Goal: Register for event/course

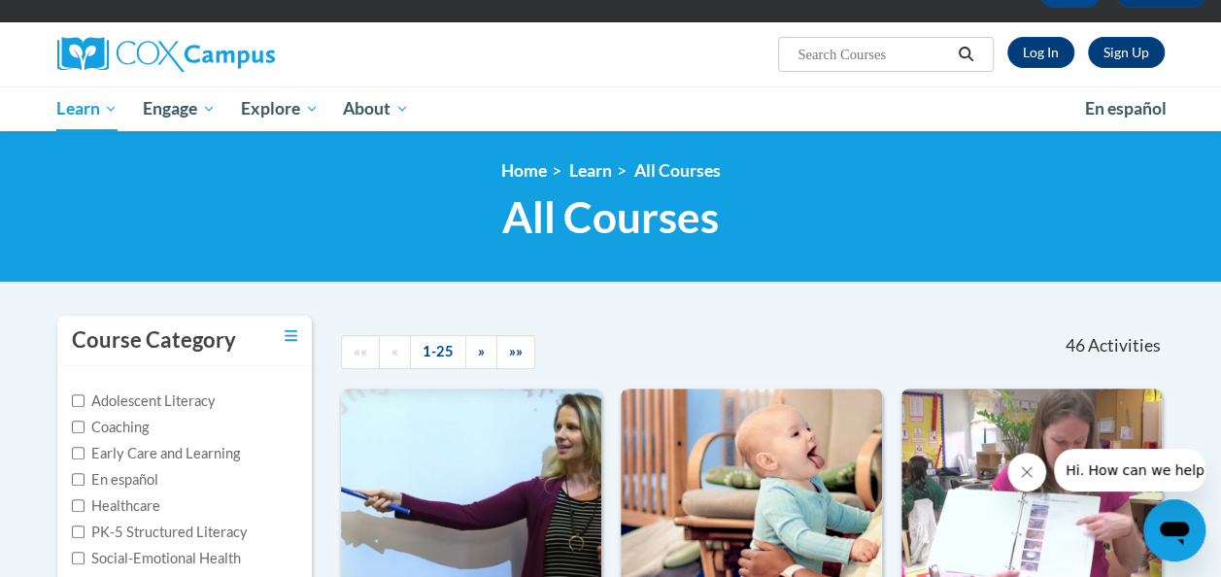
scroll to position [121, 0]
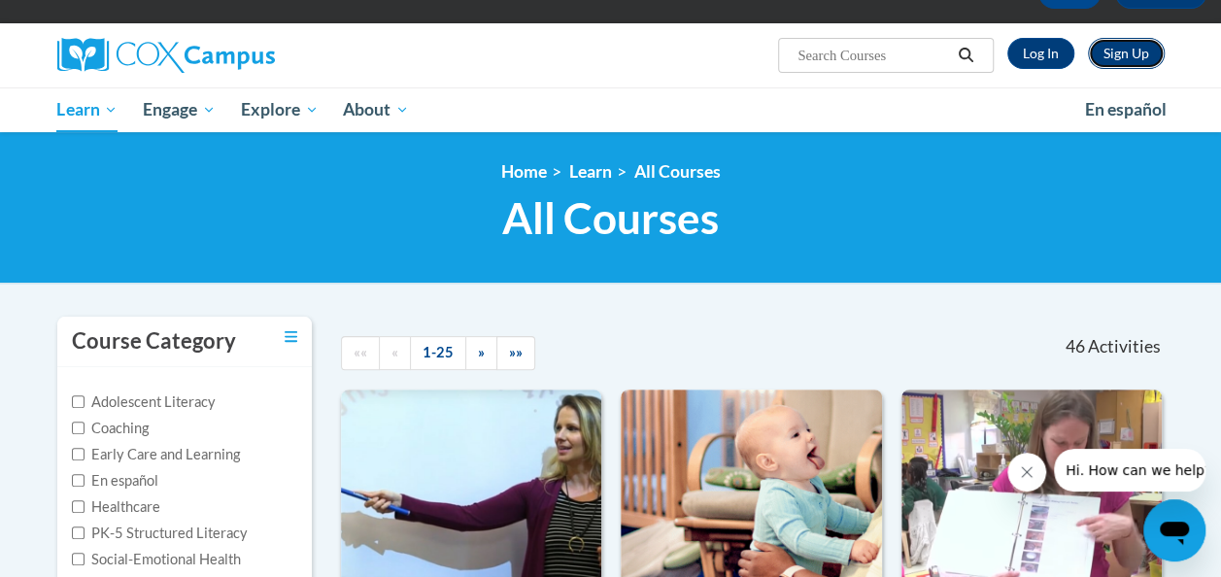
click at [1125, 59] on link "Sign Up" at bounding box center [1126, 53] width 77 height 31
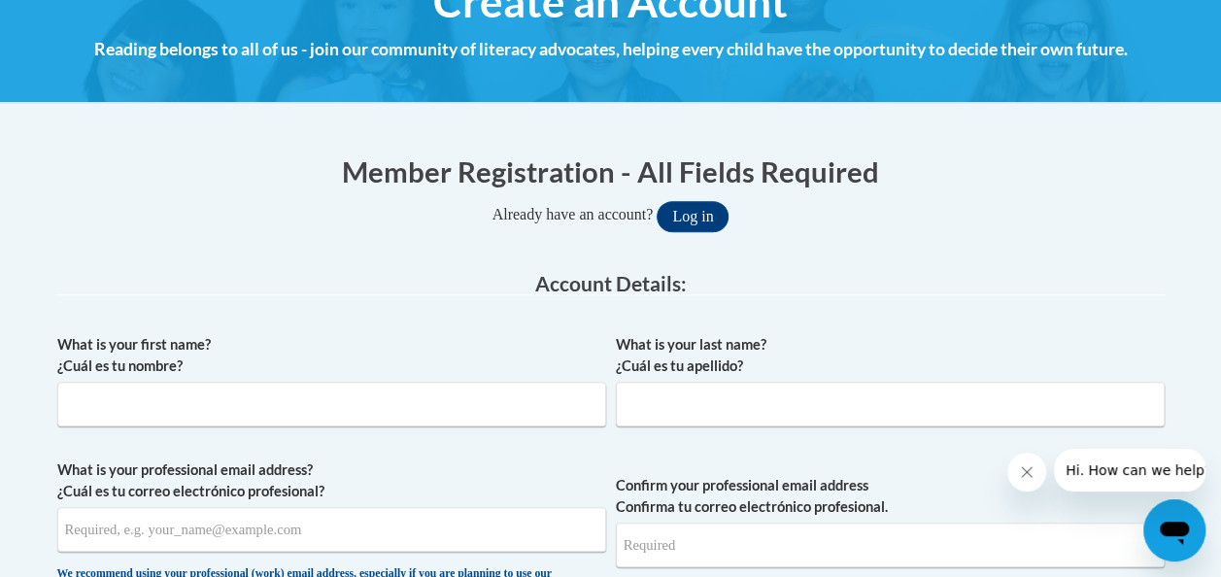
scroll to position [270, 0]
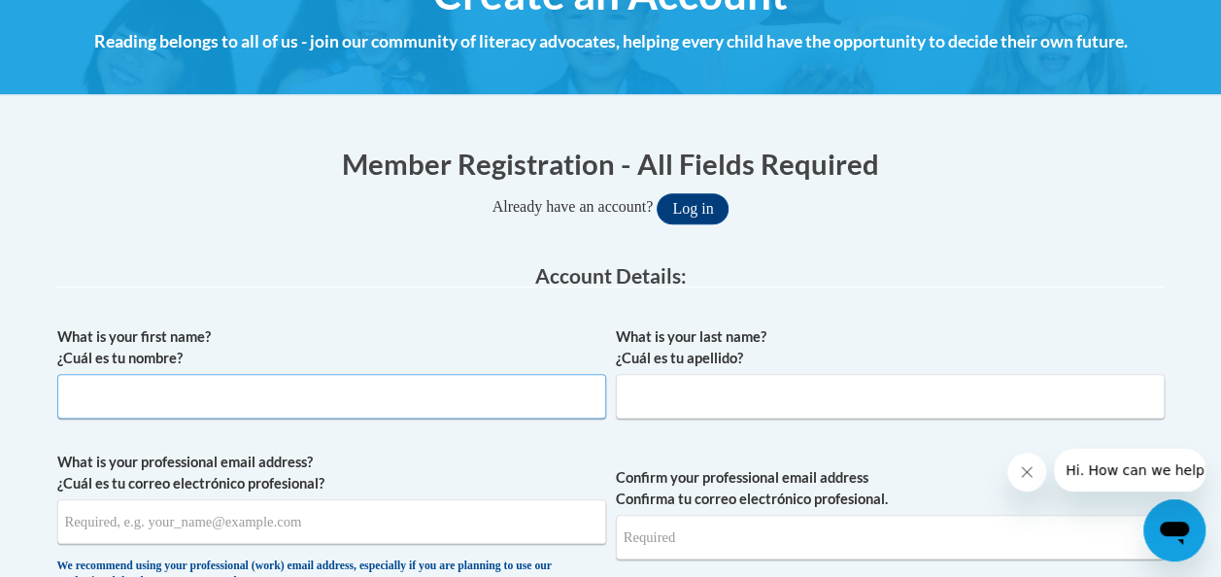
click at [257, 394] on input "What is your first name? ¿Cuál es tu nombre?" at bounding box center [331, 396] width 549 height 45
type input "Starletta"
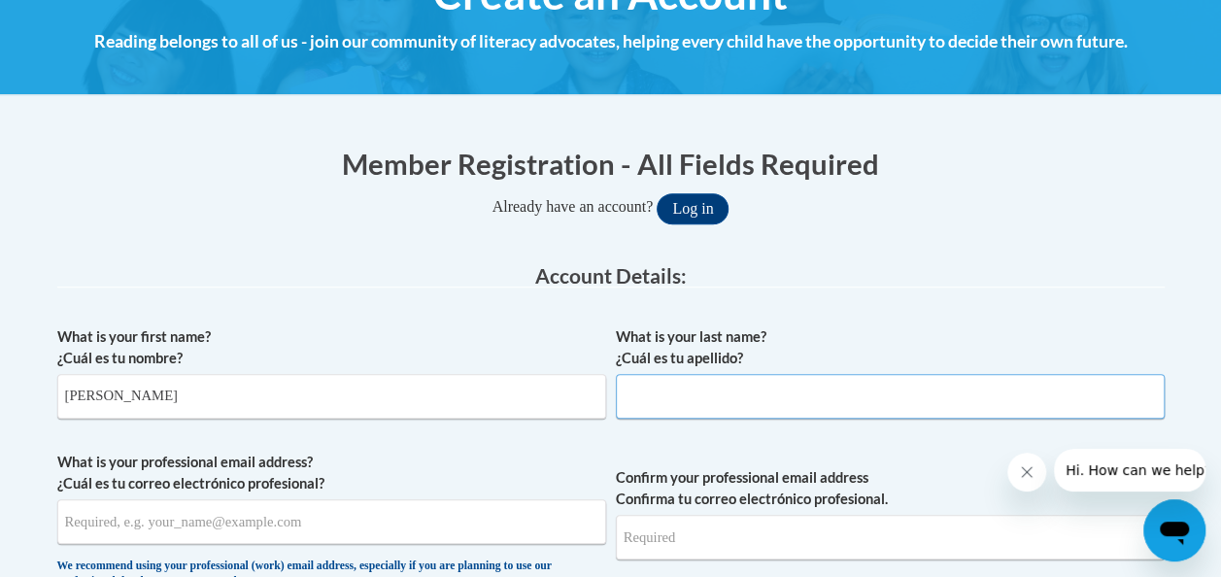
type input "E"
type input "Rett-Henry"
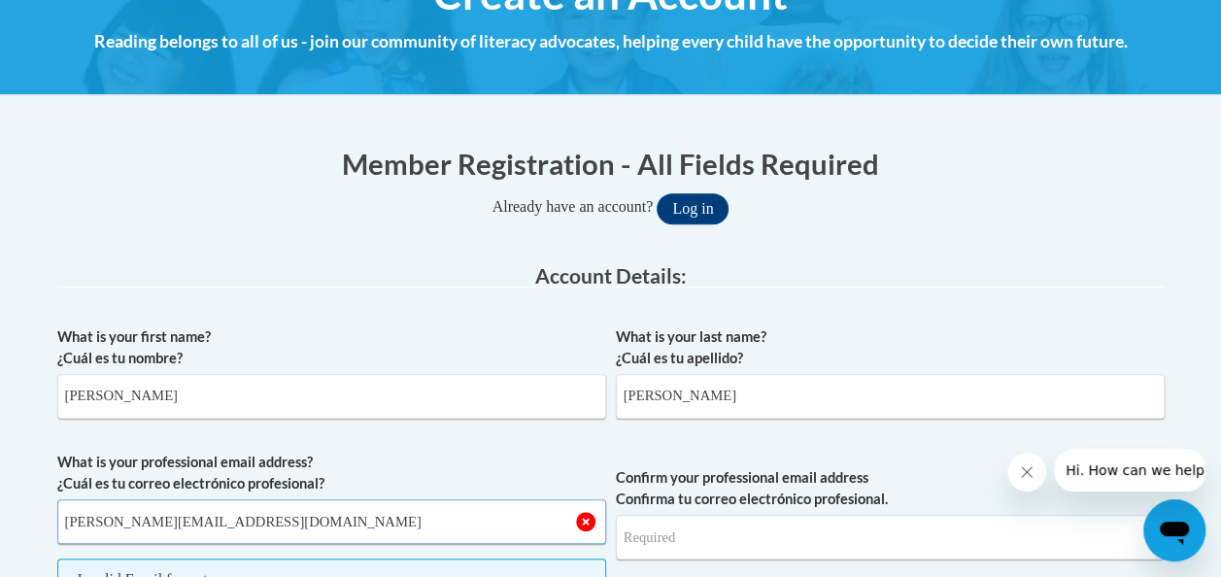
type input "starletta.retthenry@detroitk12.org"
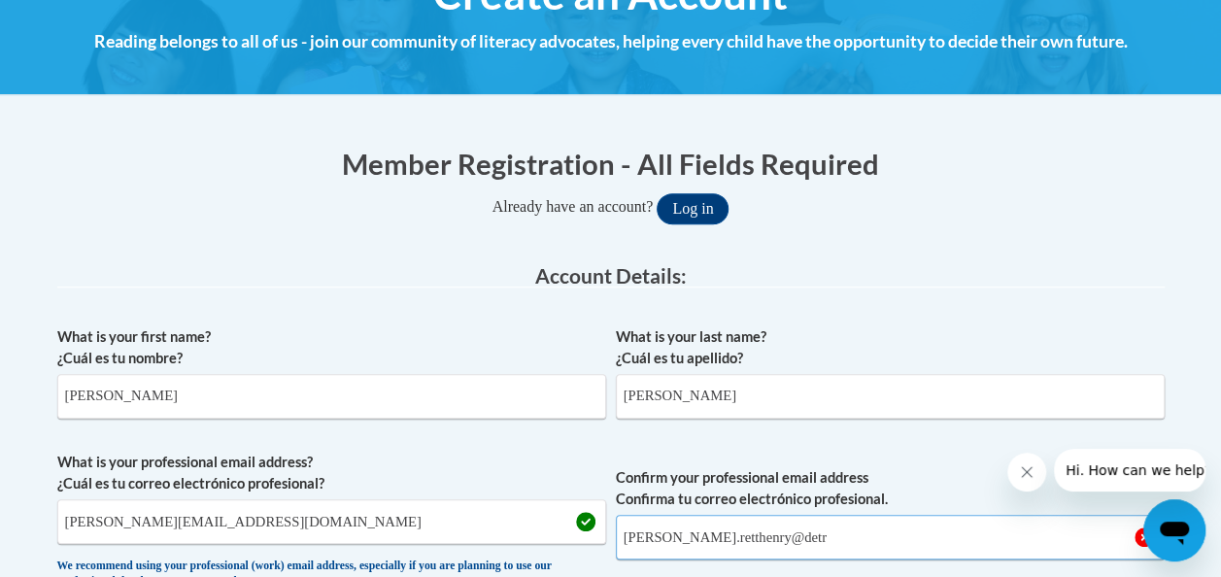
type input "starletta.retthenry@detroitk12.org"
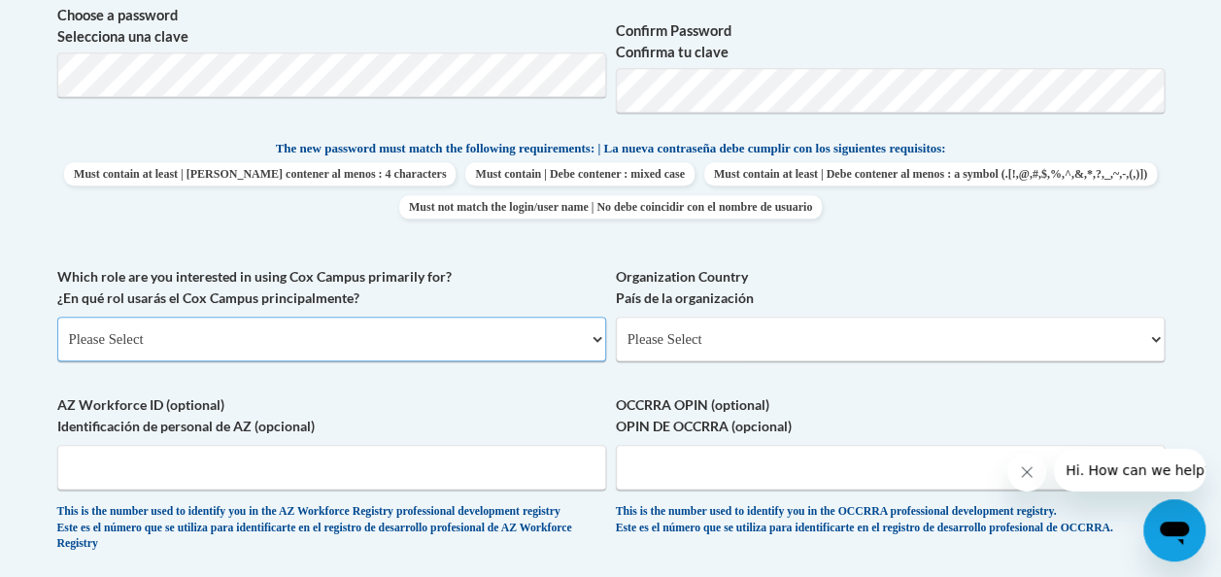
scroll to position [917, 0]
click at [239, 334] on select "Please Select College/University | Colegio/Universidad Community/Nonprofit Part…" at bounding box center [331, 339] width 549 height 45
select select "5a18ea06-2b54-4451-96f2-d152daf9eac5"
click at [57, 317] on select "Please Select College/University | Colegio/Universidad Community/Nonprofit Part…" at bounding box center [331, 339] width 549 height 45
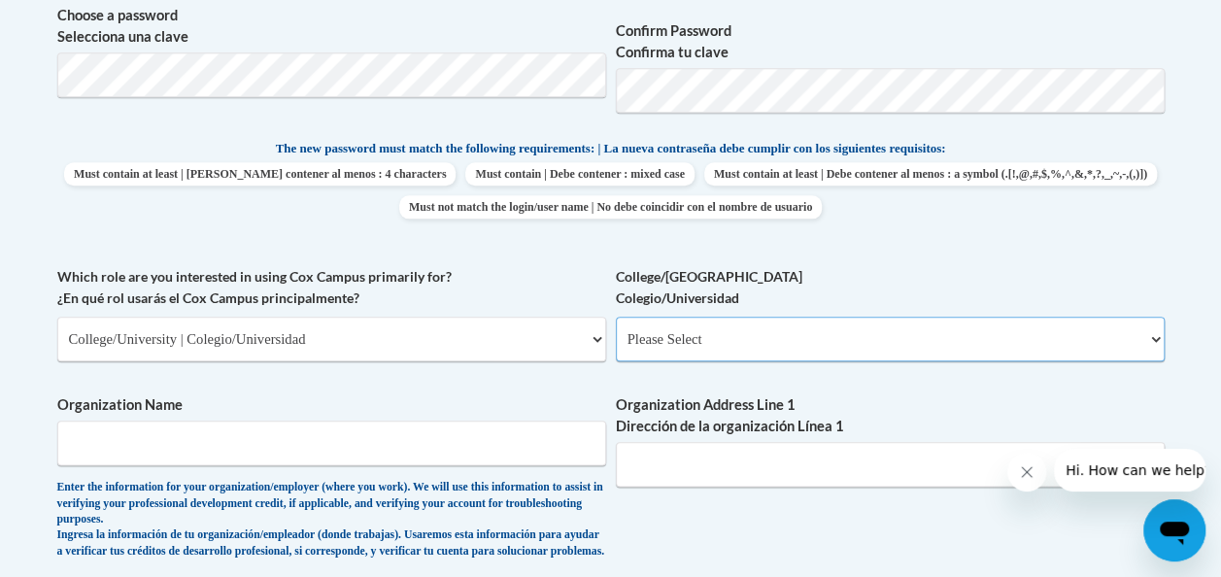
click at [744, 336] on select "Please Select College/University Staff | Empleado universitario College/Univers…" at bounding box center [890, 339] width 549 height 45
select select "99b32b07-cffc-426c-8bf6-0cd77760d84b"
click at [616, 317] on select "Please Select College/University Staff | Empleado universitario College/Univers…" at bounding box center [890, 339] width 549 height 45
click at [428, 429] on input "Organization Name" at bounding box center [331, 443] width 549 height 45
type input "Detroit Public Schools Community District"
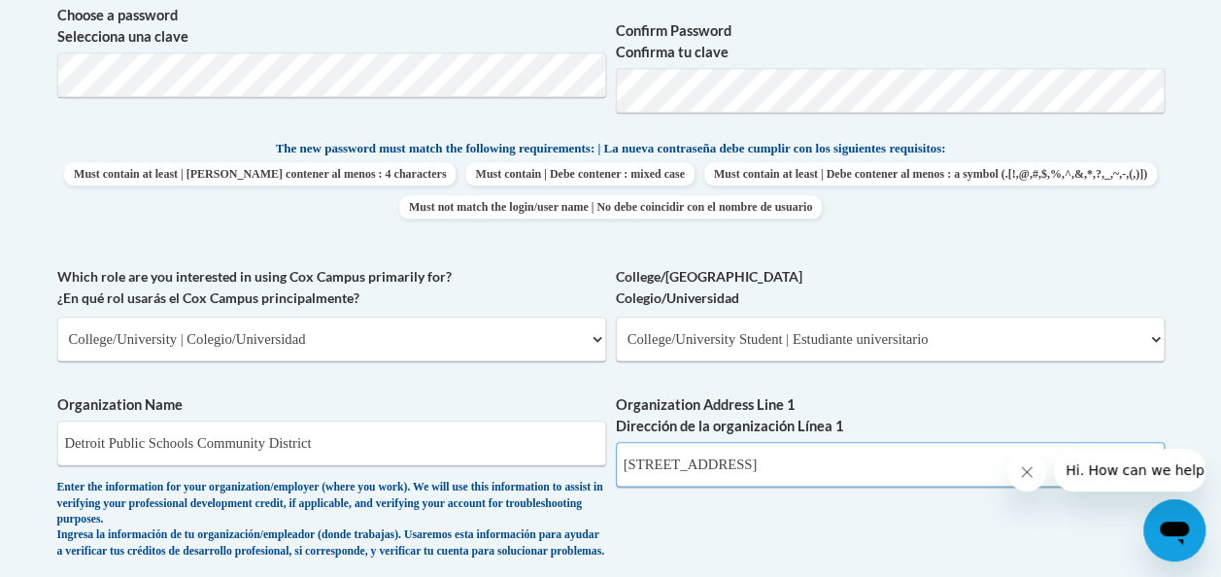
drag, startPoint x: 881, startPoint y: 464, endPoint x: 583, endPoint y: 473, distance: 298.4
click at [583, 473] on div "What is your first name? ¿Cuál es tu nombre? Starletta What is your last name? …" at bounding box center [611, 282] width 1108 height 1225
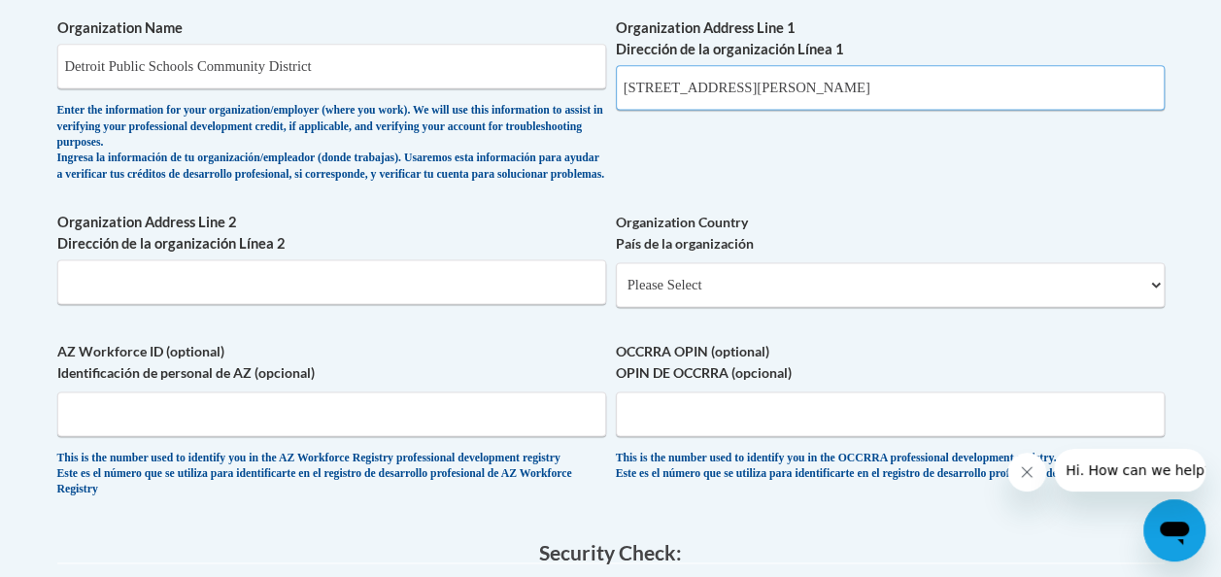
scroll to position [1294, 0]
type input "16164 Asbury Park"
click at [412, 304] on input "Organization Address Line 2 Dirección de la organización Línea 2" at bounding box center [331, 281] width 549 height 45
type input "Detroit Mi"
click at [690, 307] on select "Please Select United States | Estados Unidos Outside of the United States | Fue…" at bounding box center [890, 284] width 549 height 45
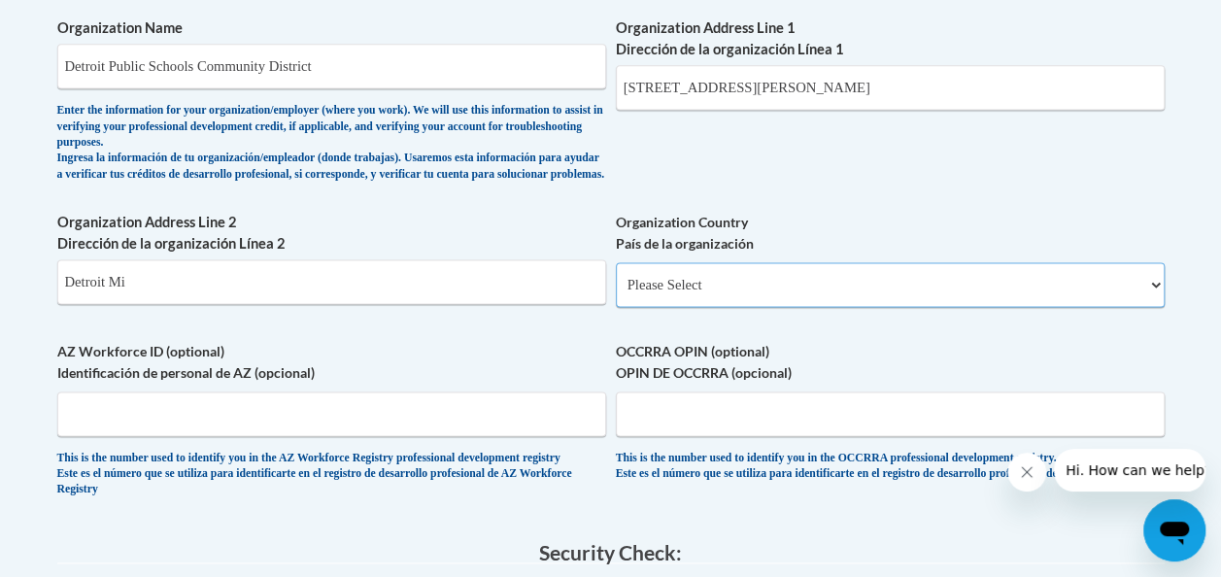
select select "ad49bcad-a171-4b2e-b99c-48b446064914"
click at [616, 277] on select "Please Select United States | Estados Unidos Outside of the United States | Fue…" at bounding box center [890, 284] width 549 height 45
select select
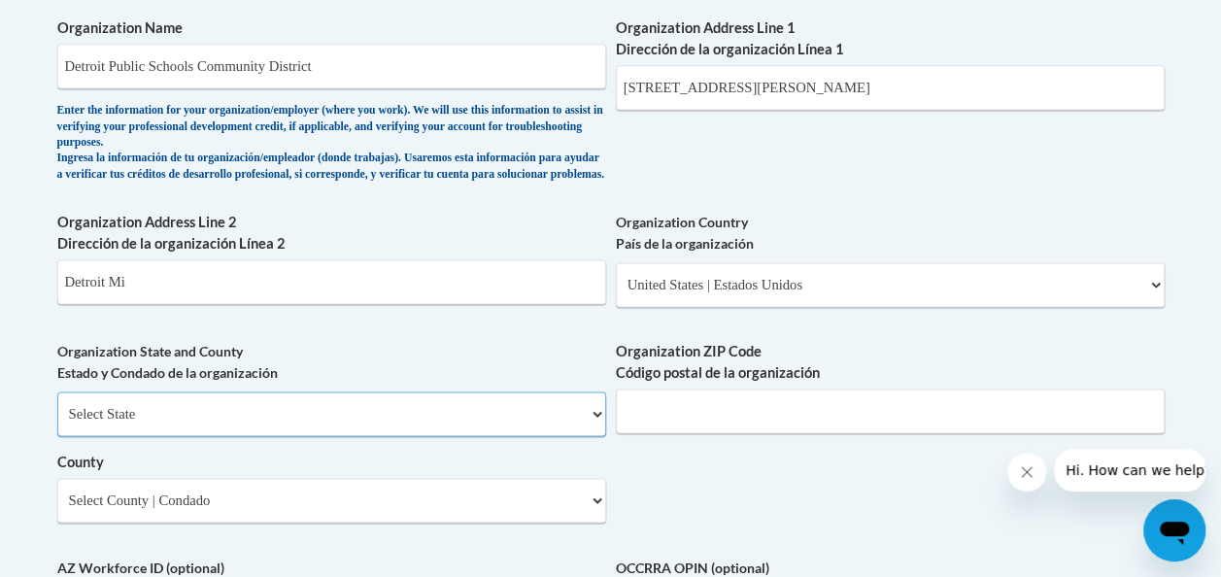
click at [424, 433] on select "Select State Alabama Alaska Arizona Arkansas California Colorado Connecticut De…" at bounding box center [331, 414] width 549 height 45
select select "Michigan"
click at [57, 406] on select "Select State Alabama Alaska Arizona Arkansas California Colorado Connecticut De…" at bounding box center [331, 414] width 549 height 45
click at [696, 430] on input "Organization ZIP Code Código postal de la organización" at bounding box center [890, 411] width 549 height 45
type input "48235"
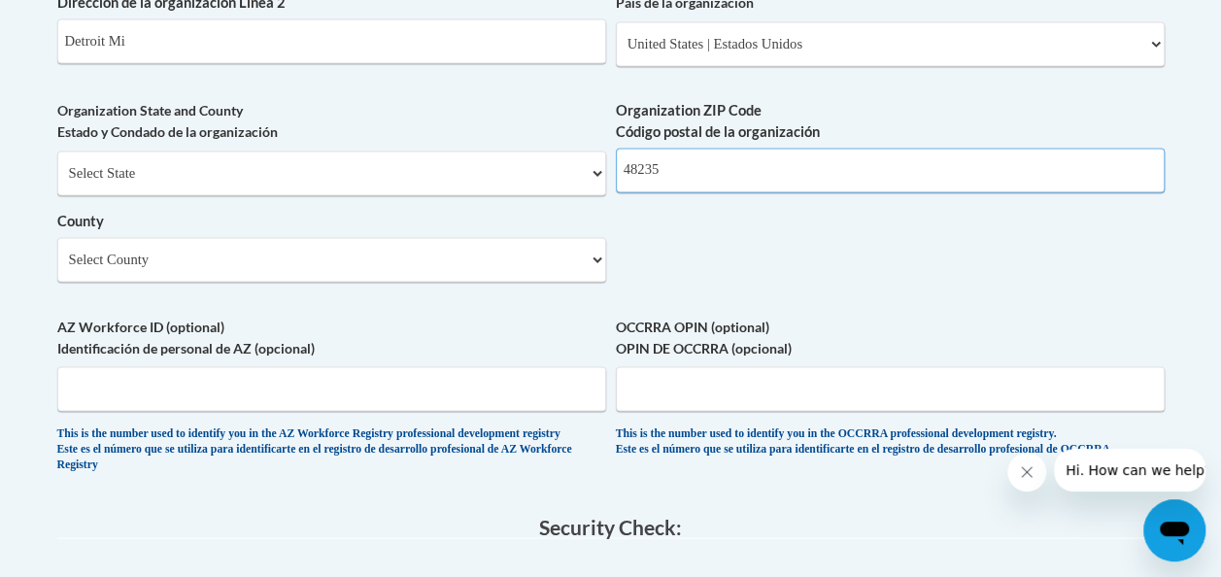
scroll to position [1535, 0]
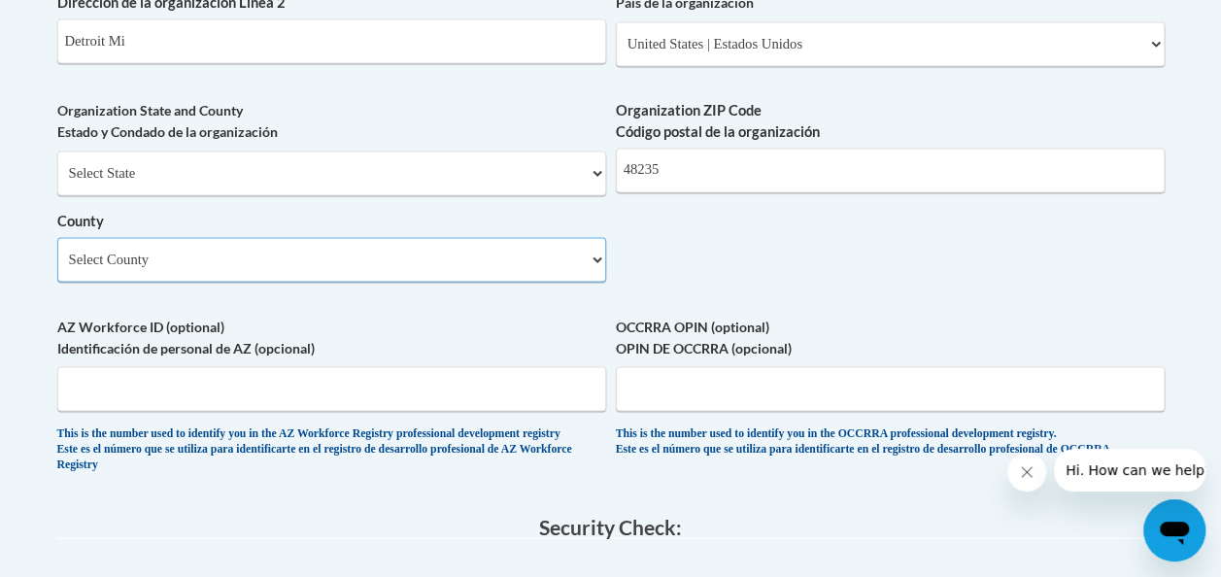
click at [441, 268] on select "Select County Alcona Alger Allegan Alpena Antrim Arenac Baraga Barry Bay Benzie…" at bounding box center [331, 259] width 549 height 45
select select "Wayne"
click at [57, 252] on select "Select County Alcona Alger Allegan Alpena Antrim Arenac Baraga Barry Bay Benzie…" at bounding box center [331, 259] width 549 height 45
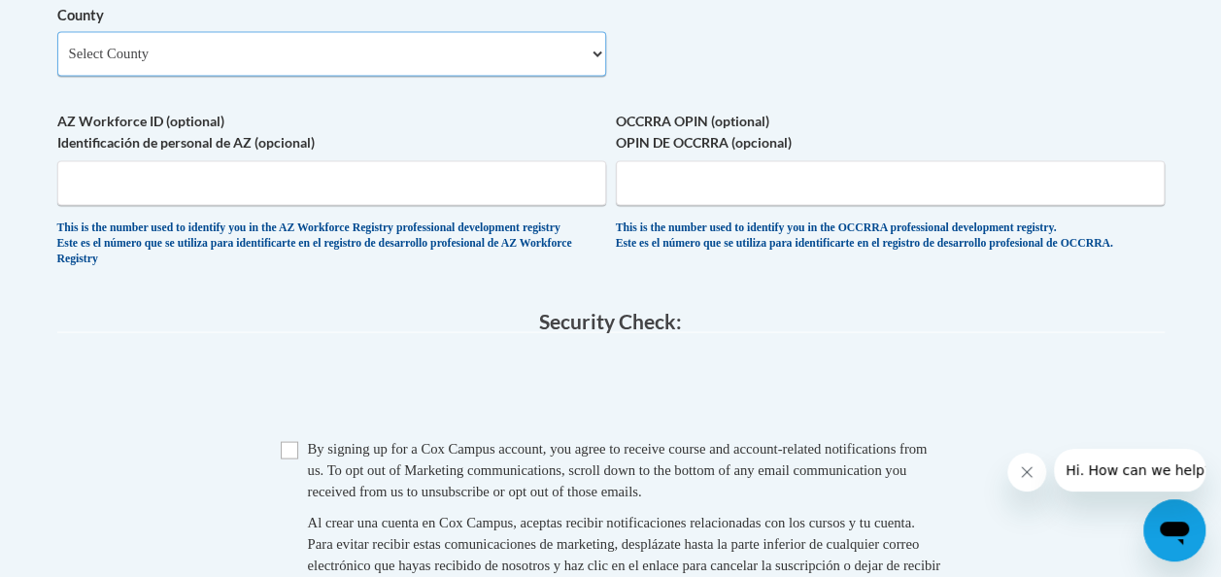
scroll to position [1813, 0]
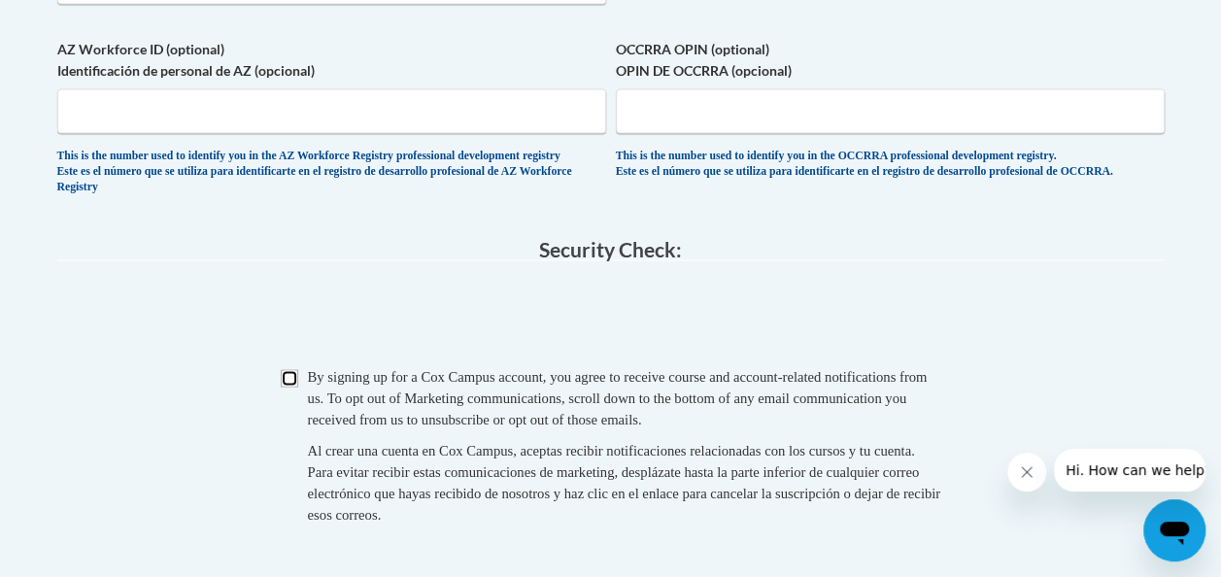
click at [291, 387] on input "Checkbox" at bounding box center [289, 377] width 17 height 17
checkbox input "true"
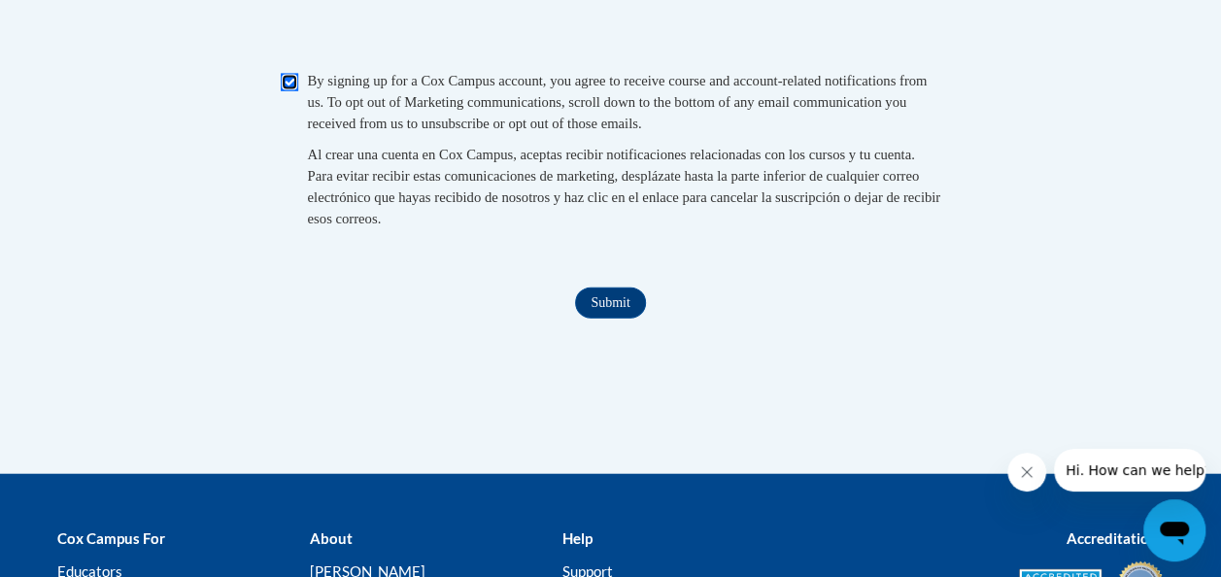
scroll to position [2110, 0]
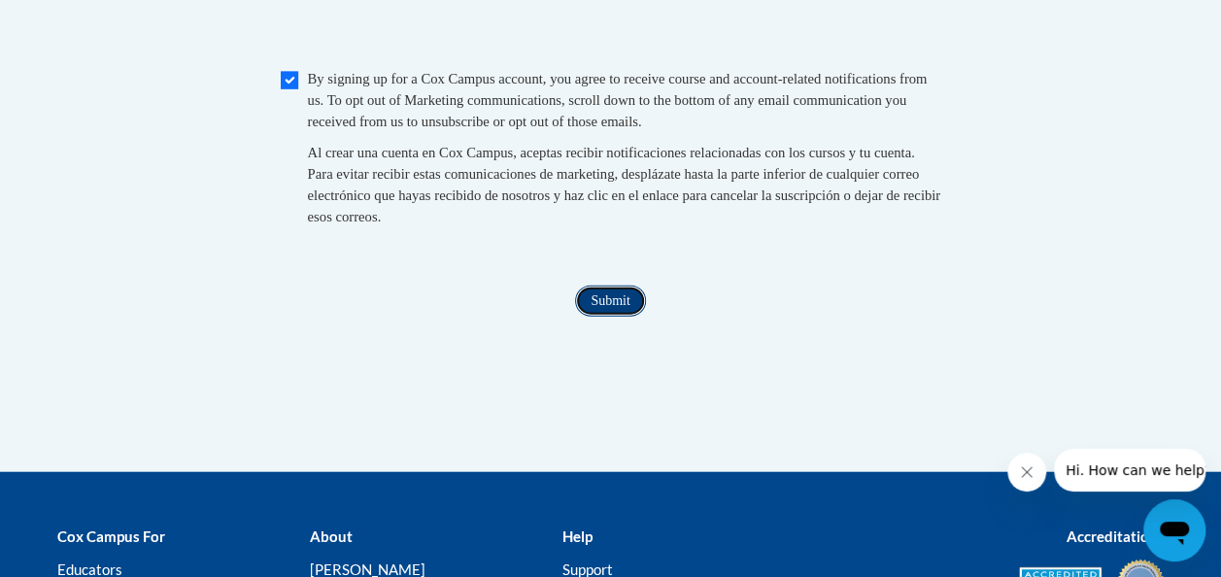
click at [611, 317] on input "Submit" at bounding box center [610, 301] width 70 height 31
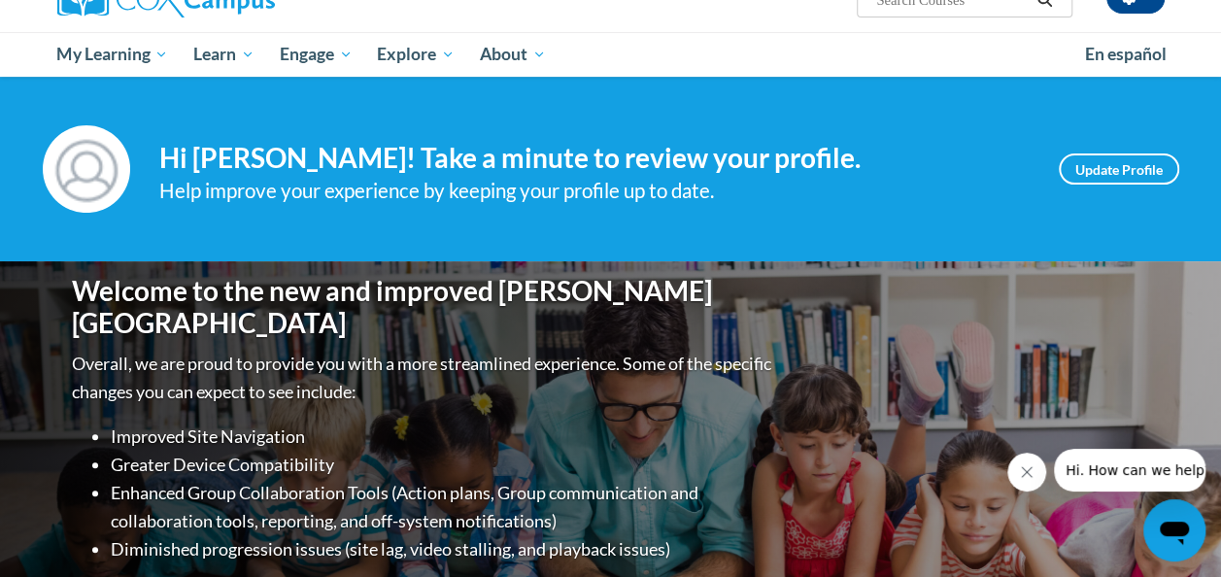
scroll to position [65, 0]
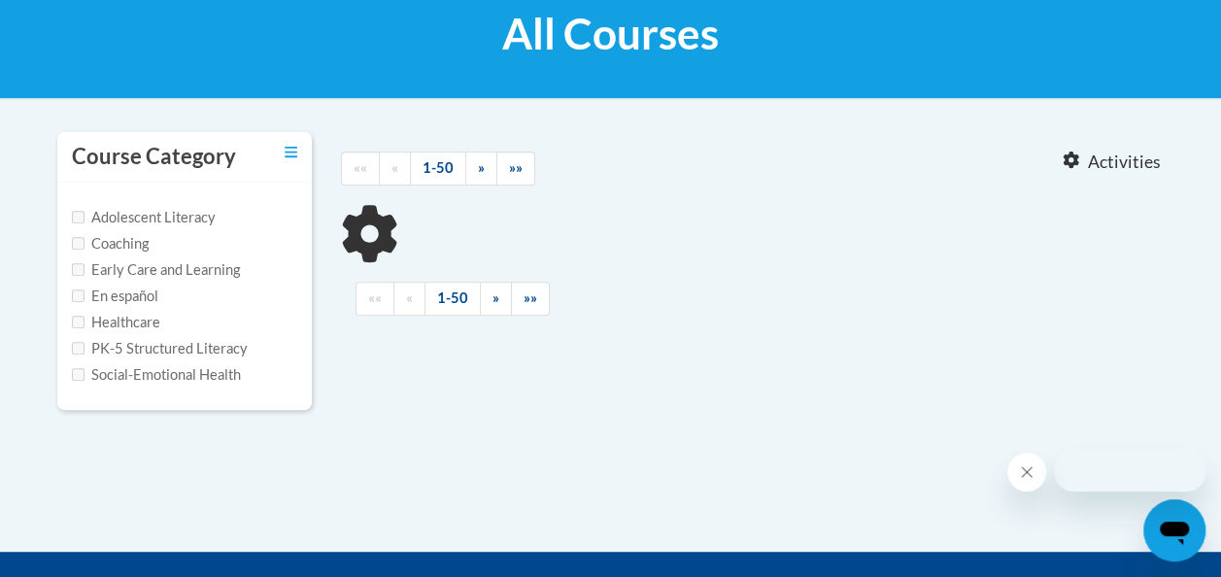
scroll to position [319, 0]
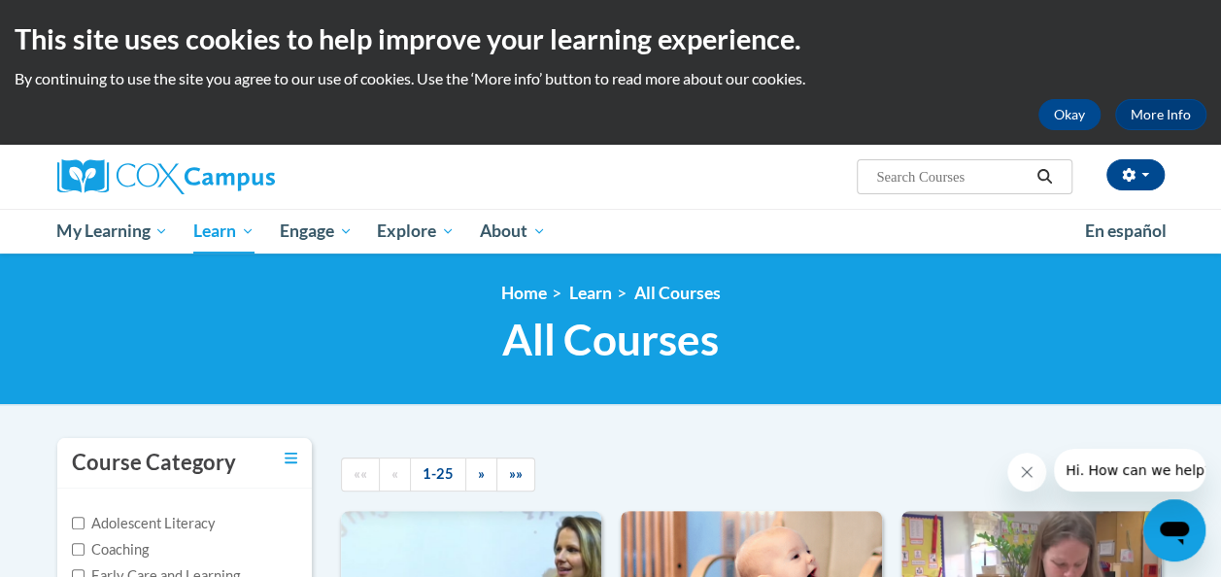
click at [936, 181] on input "Search..." at bounding box center [951, 176] width 155 height 23
type input "early literacy"
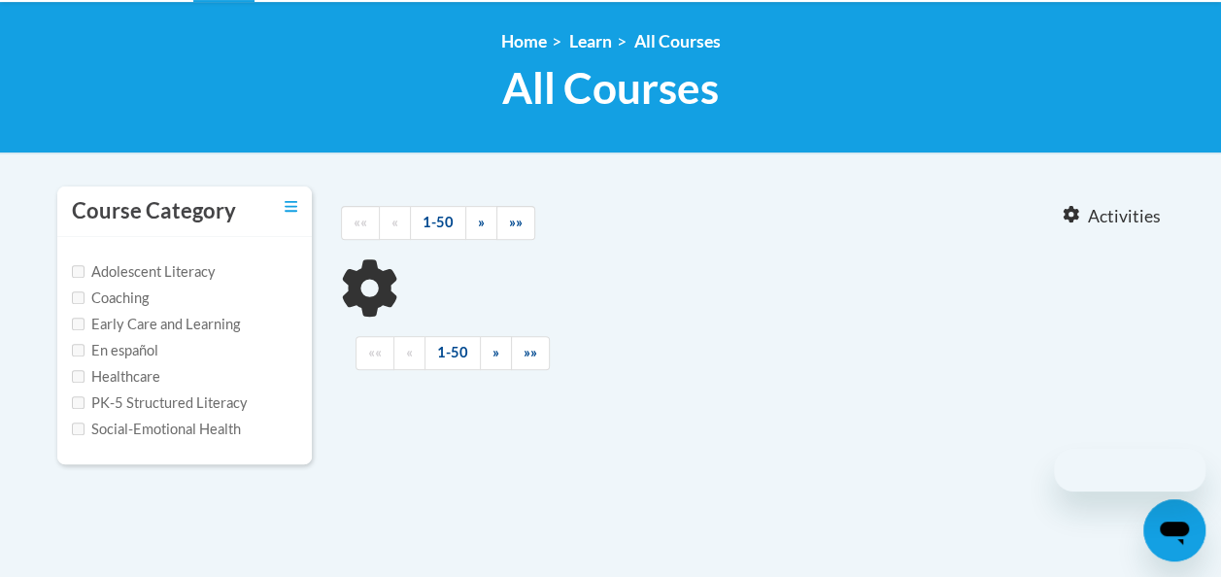
type input "early literacy"
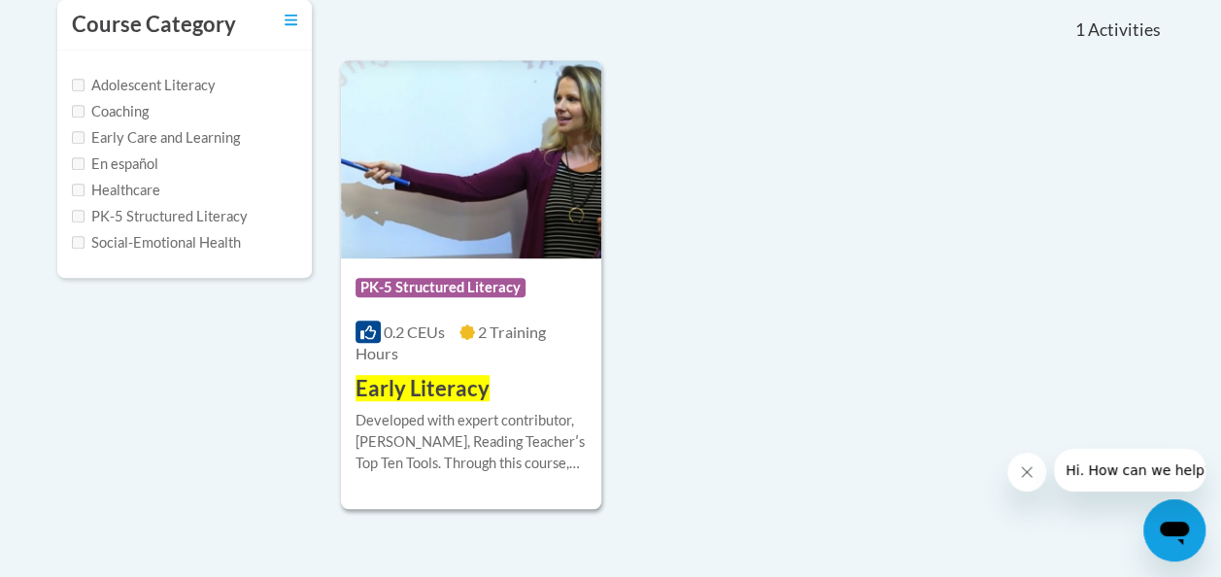
scroll to position [455, 0]
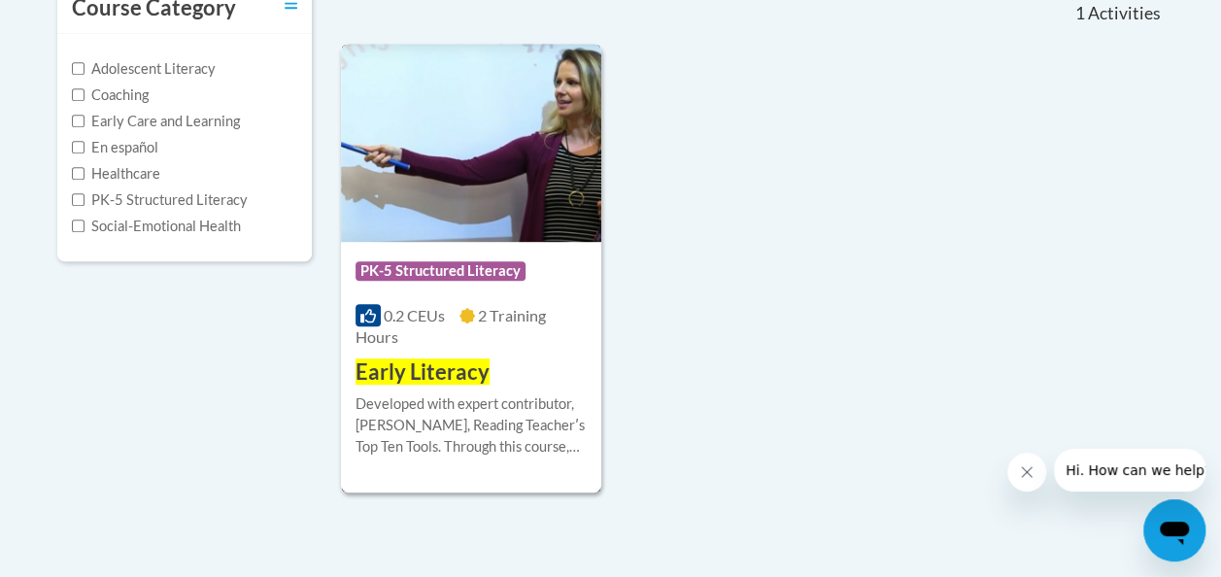
click at [548, 406] on div "Developed with expert contributor, [PERSON_NAME], Reading Teacherʹs Top Ten Too…" at bounding box center [471, 426] width 231 height 64
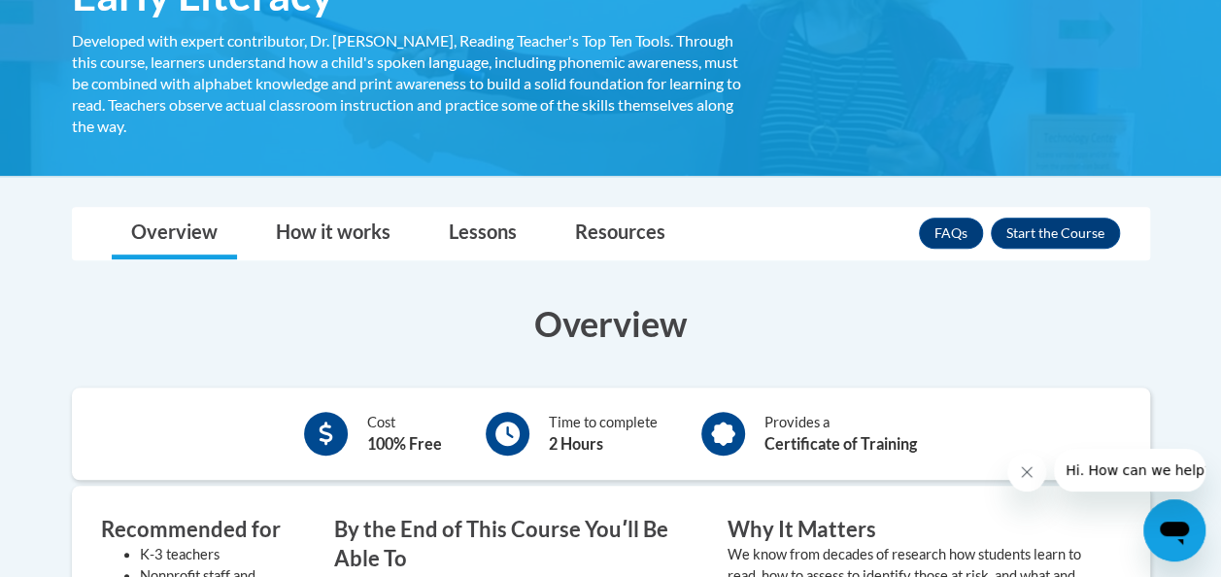
scroll to position [377, 0]
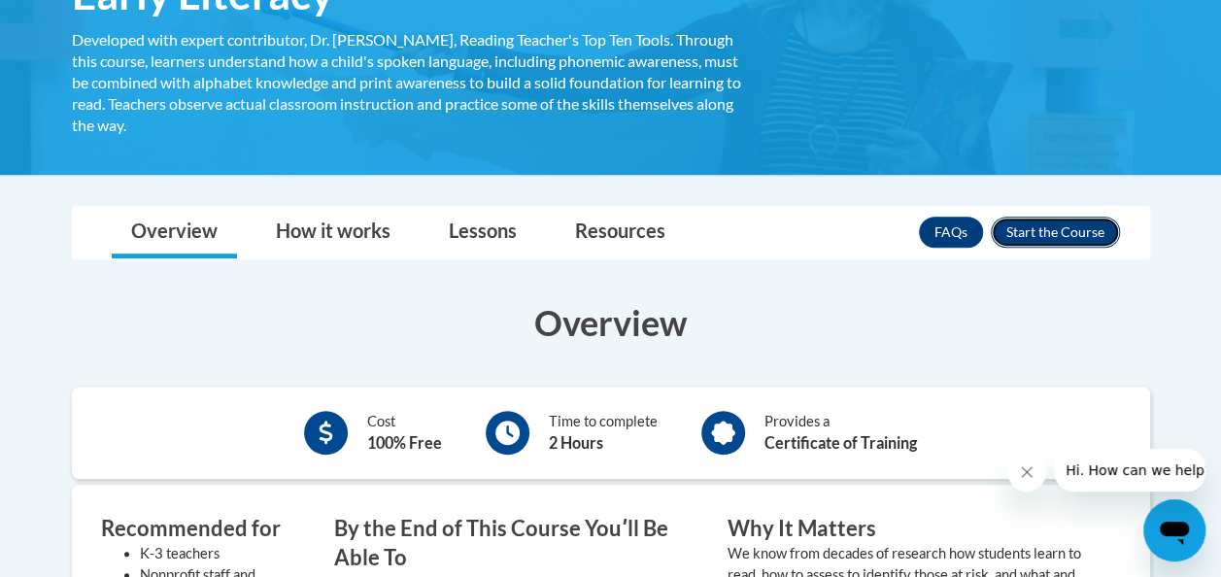
click at [1060, 225] on button "Enroll" at bounding box center [1055, 232] width 129 height 31
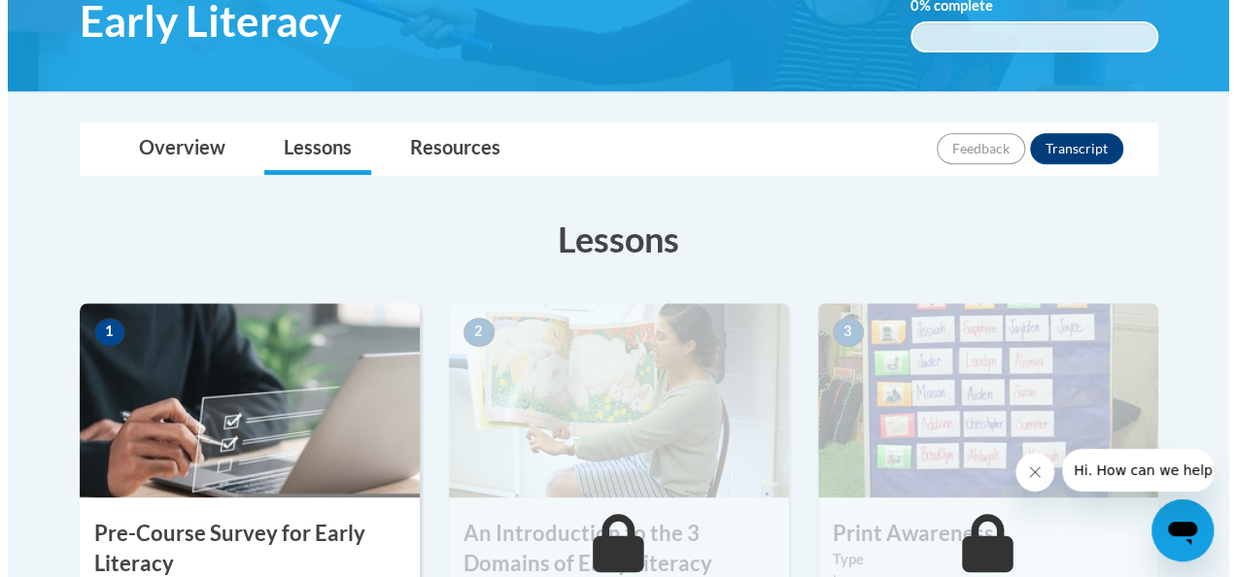
scroll to position [573, 0]
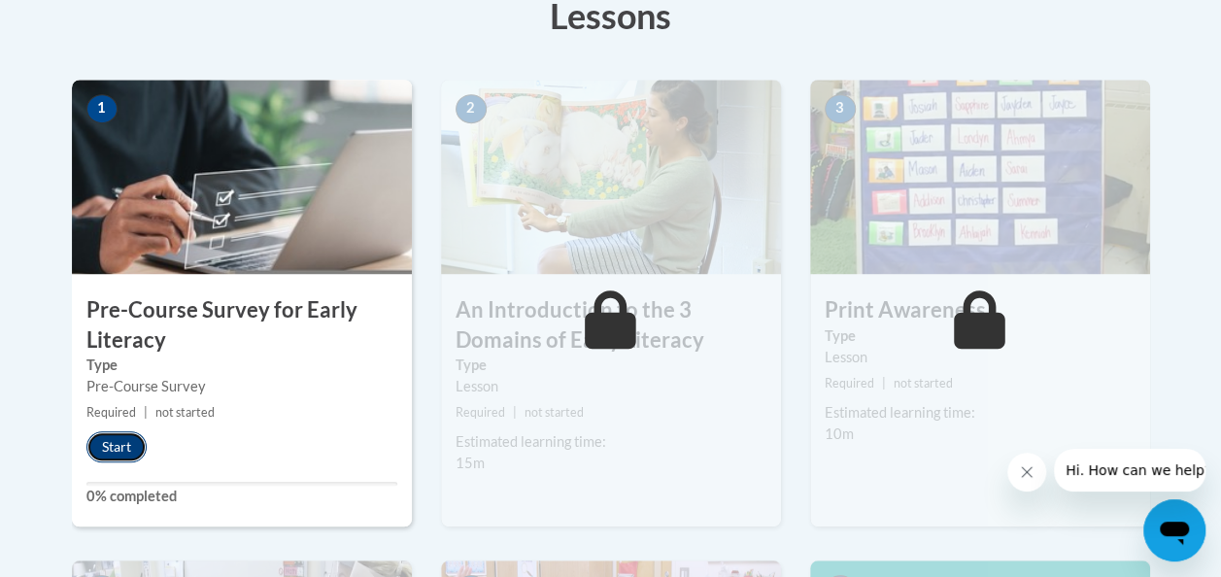
click at [140, 441] on button "Start" at bounding box center [116, 446] width 60 height 31
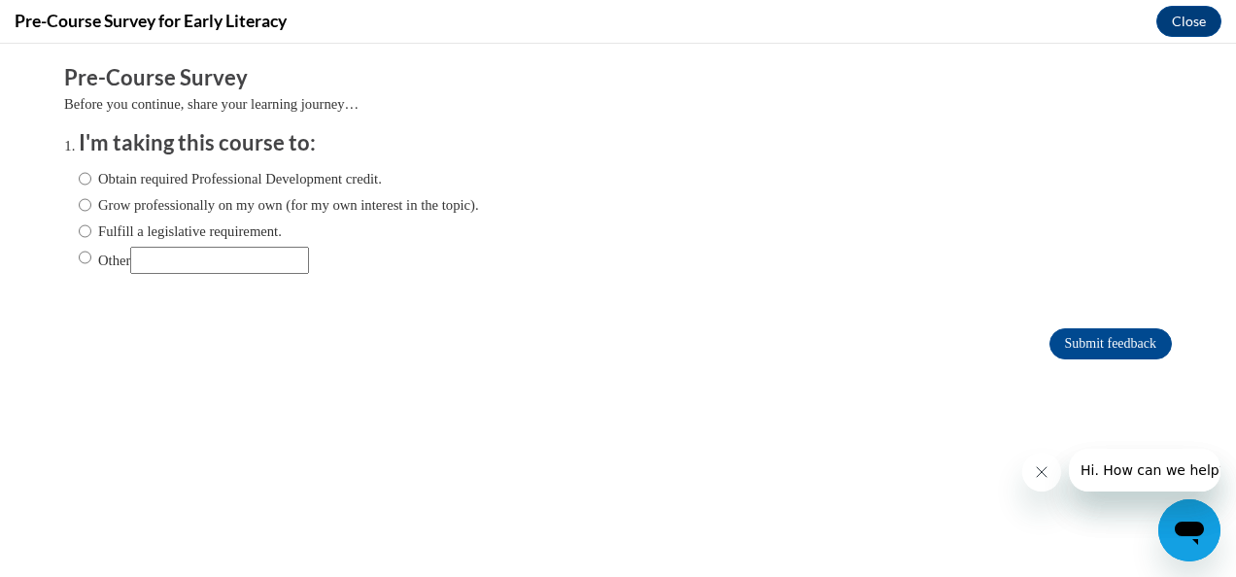
scroll to position [0, 0]
click at [79, 178] on input "Obtain required Professional Development credit." at bounding box center [85, 178] width 13 height 21
radio input "true"
click at [79, 252] on input "Other" at bounding box center [85, 257] width 13 height 21
radio input "true"
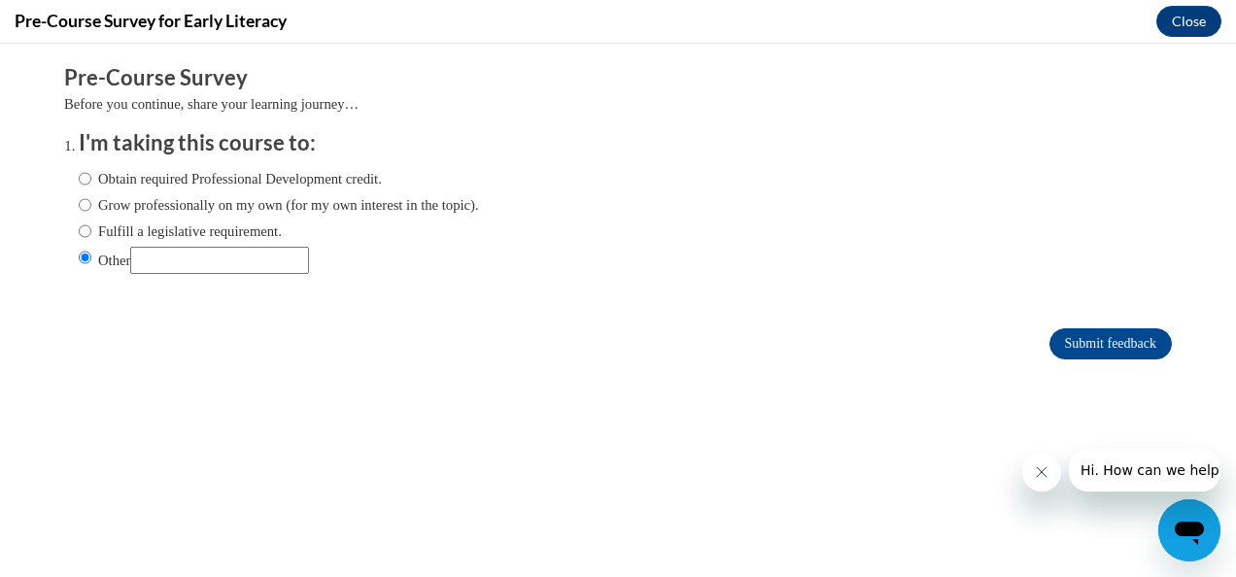
click at [171, 255] on input "Other" at bounding box center [219, 260] width 179 height 27
type input "as a requirement for a course"
click at [1050, 341] on input "Submit feedback" at bounding box center [1110, 343] width 122 height 31
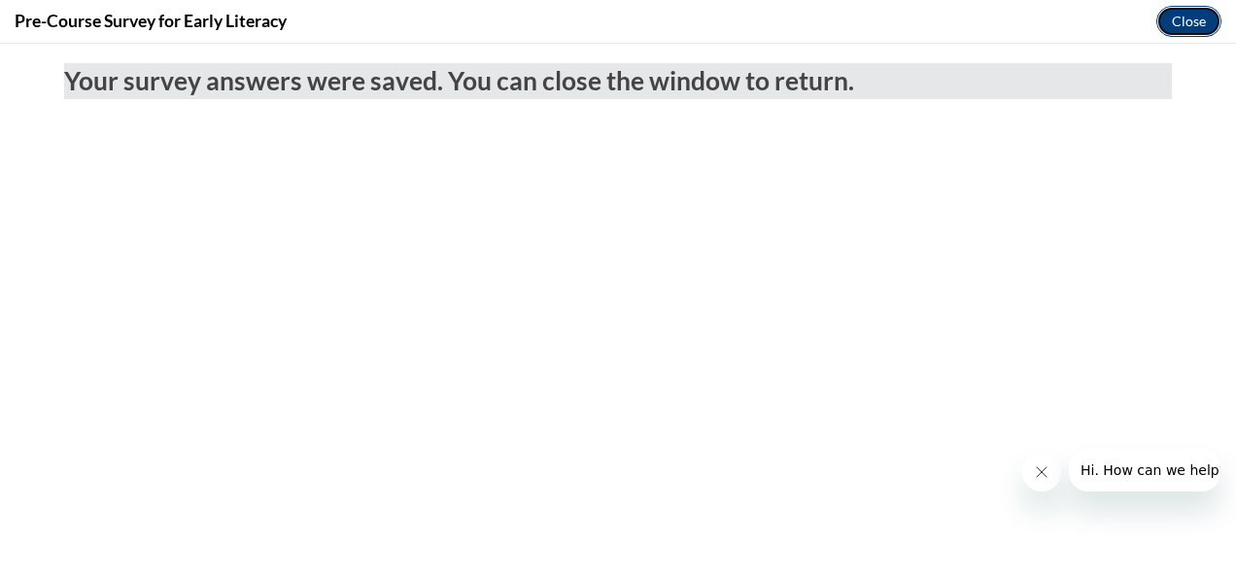
click at [1203, 17] on button "Close" at bounding box center [1188, 21] width 65 height 31
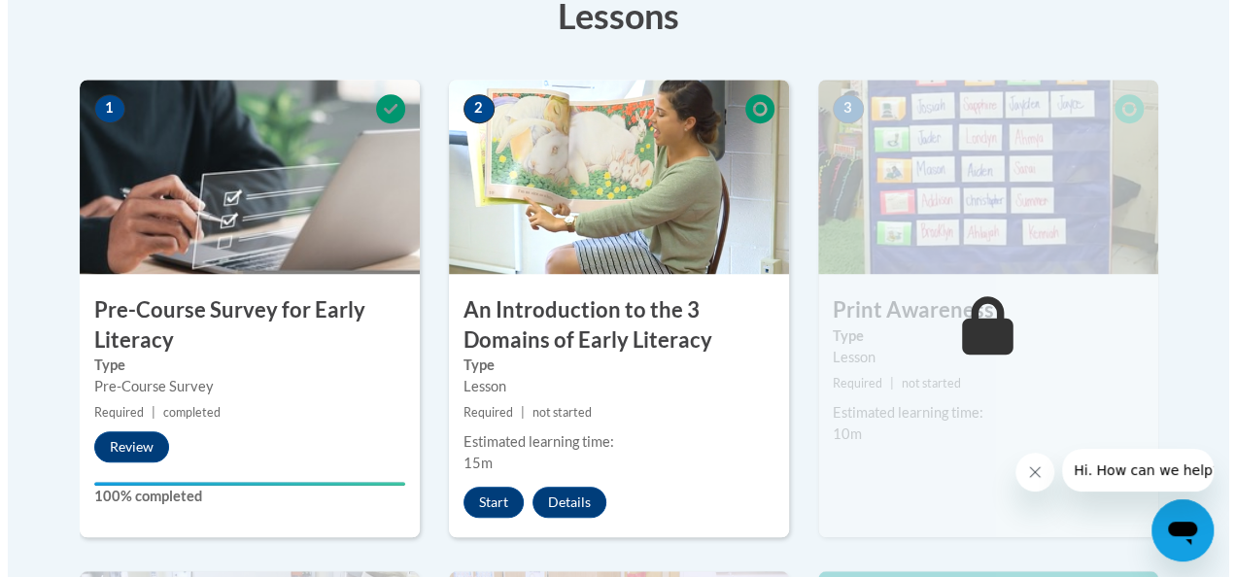
scroll to position [684, 0]
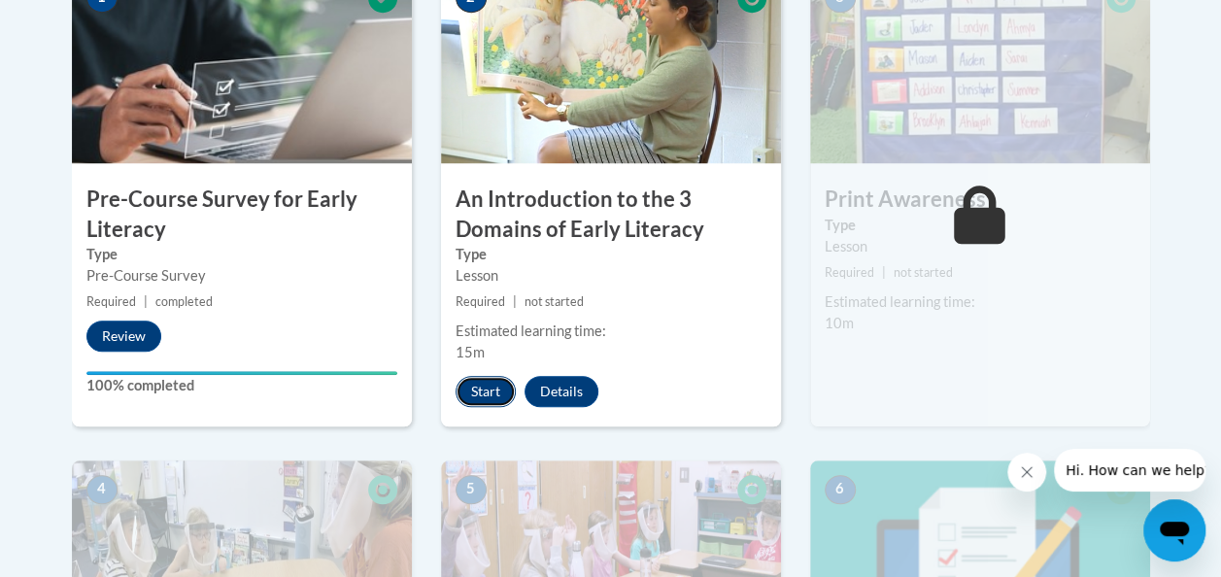
click at [488, 387] on button "Start" at bounding box center [486, 391] width 60 height 31
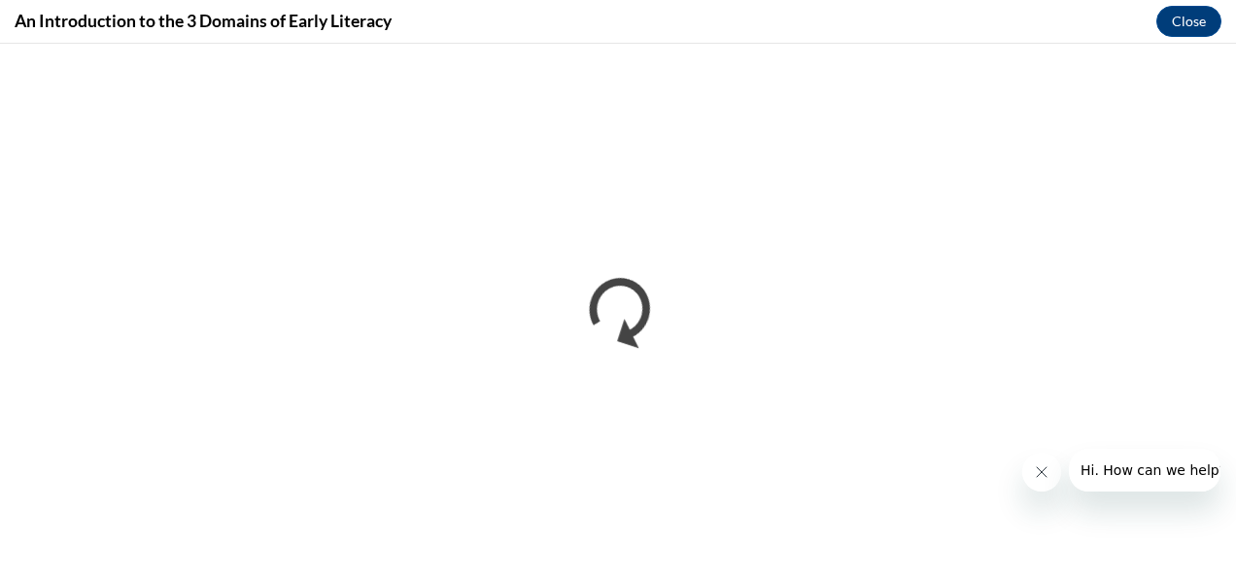
scroll to position [0, 0]
